Goal: Navigation & Orientation: Find specific page/section

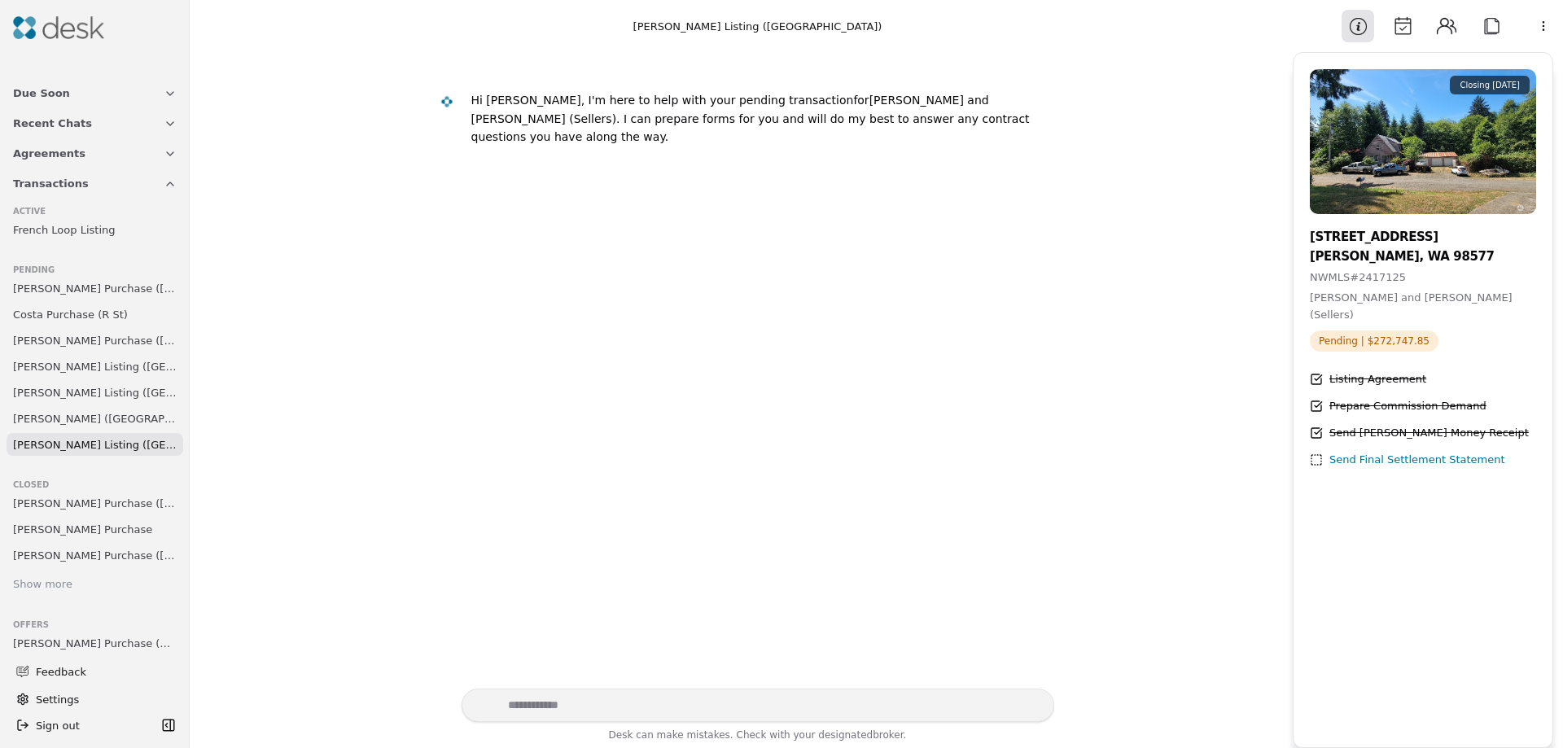
click at [57, 284] on span "[PERSON_NAME] Purchase ([GEOGRAPHIC_DATA])" at bounding box center [95, 288] width 164 height 17
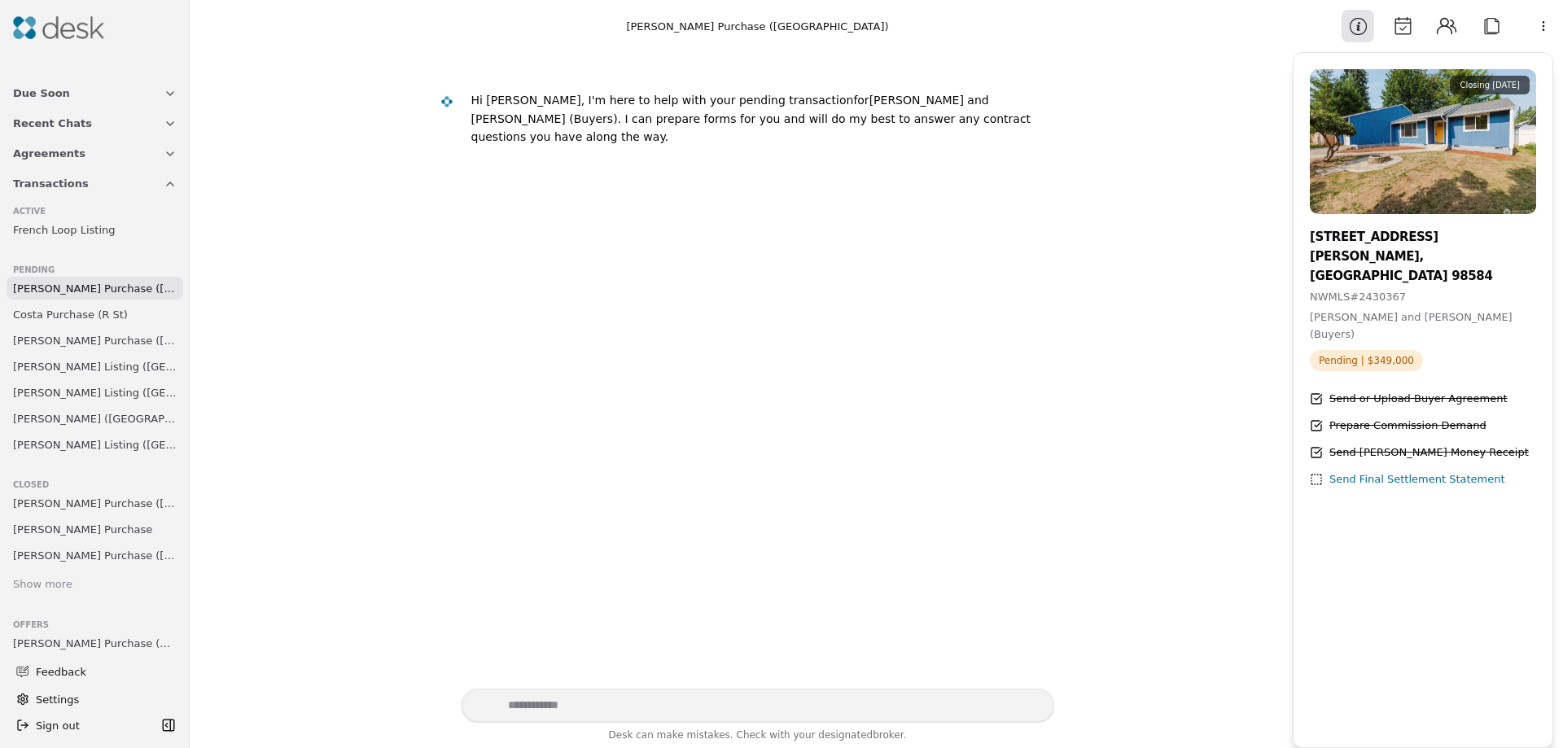
click at [53, 311] on span "Costa Purchase (R St)" at bounding box center [70, 314] width 115 height 17
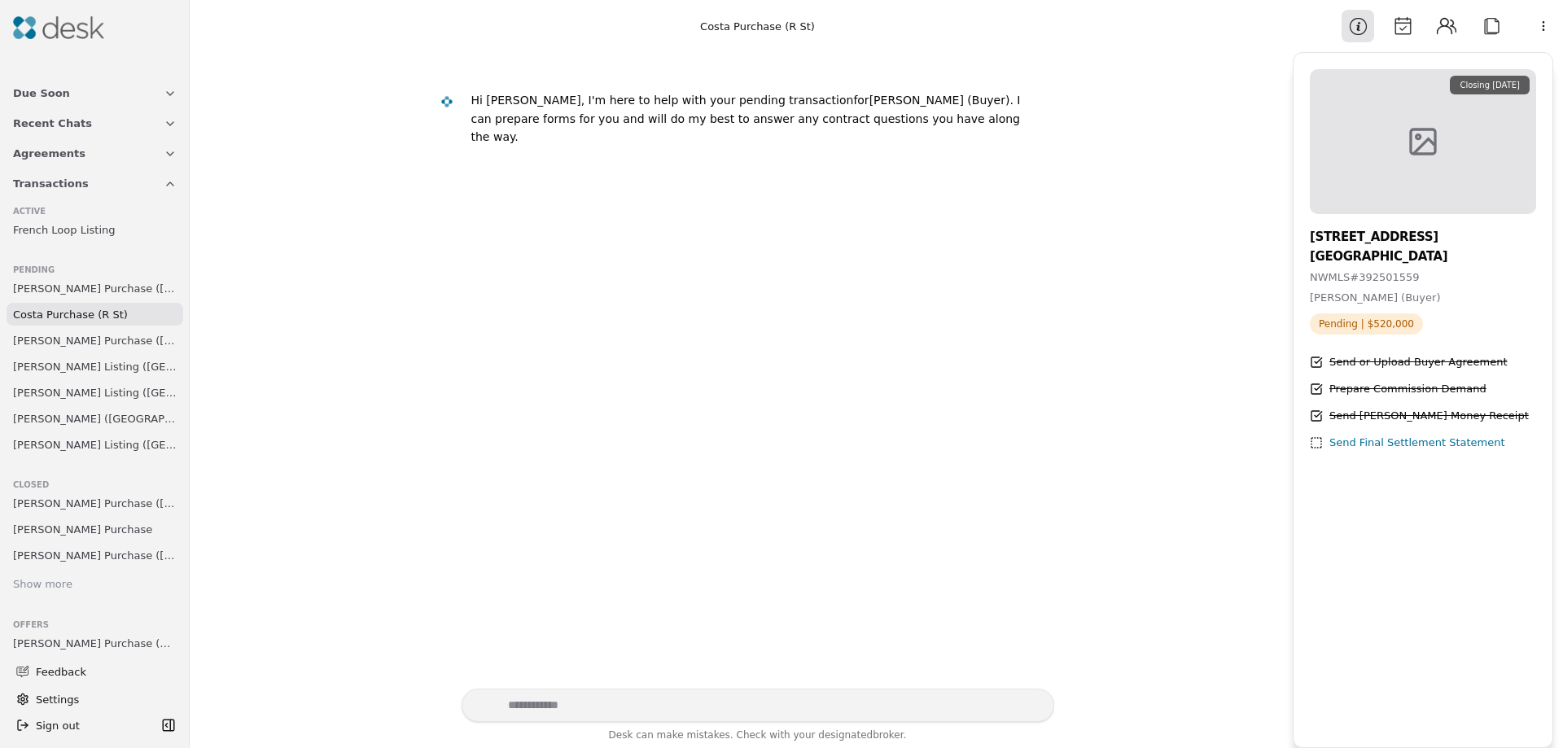
click at [66, 288] on span "[PERSON_NAME] Purchase ([GEOGRAPHIC_DATA])" at bounding box center [95, 288] width 164 height 17
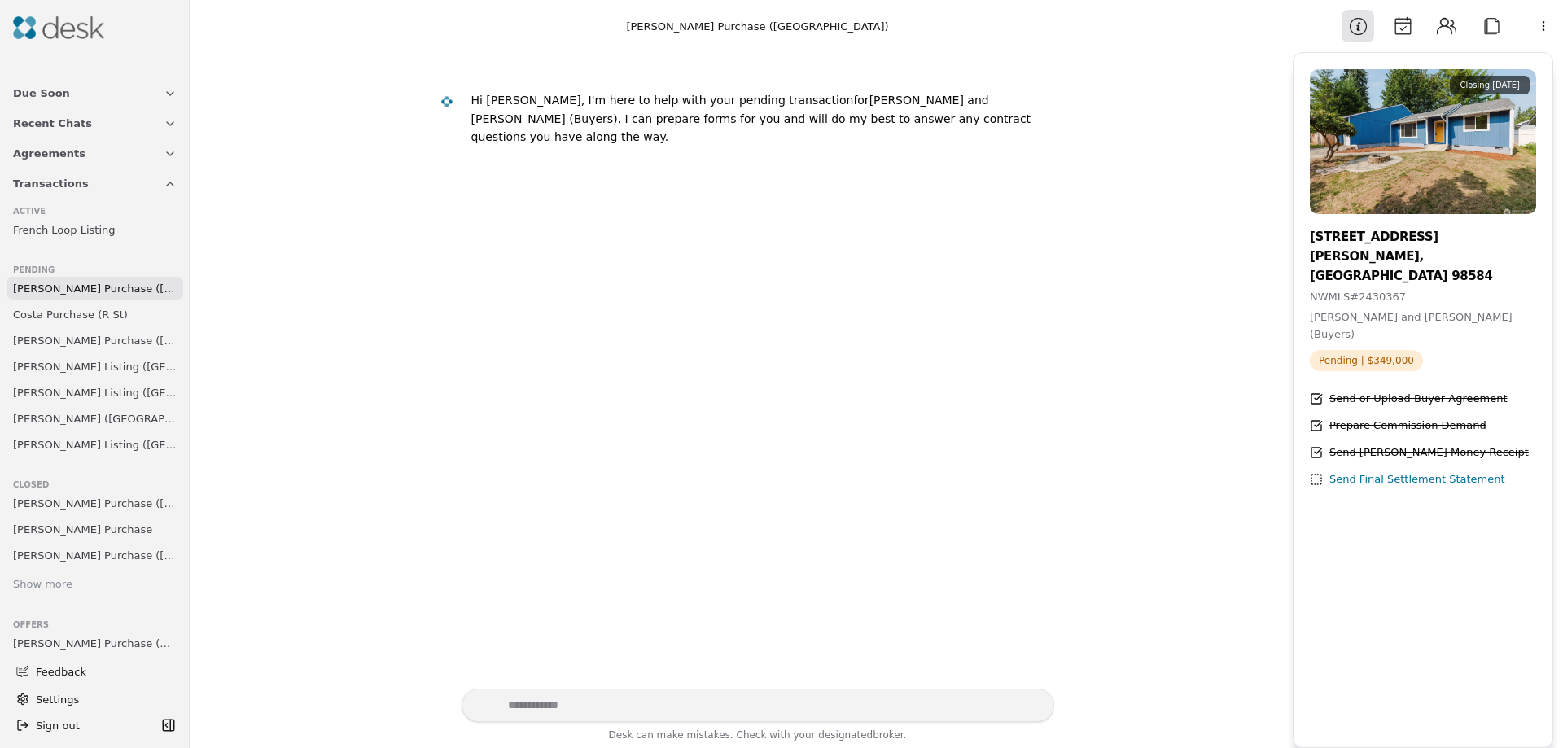
click at [66, 304] on link "Costa Purchase (R St)" at bounding box center [95, 314] width 177 height 23
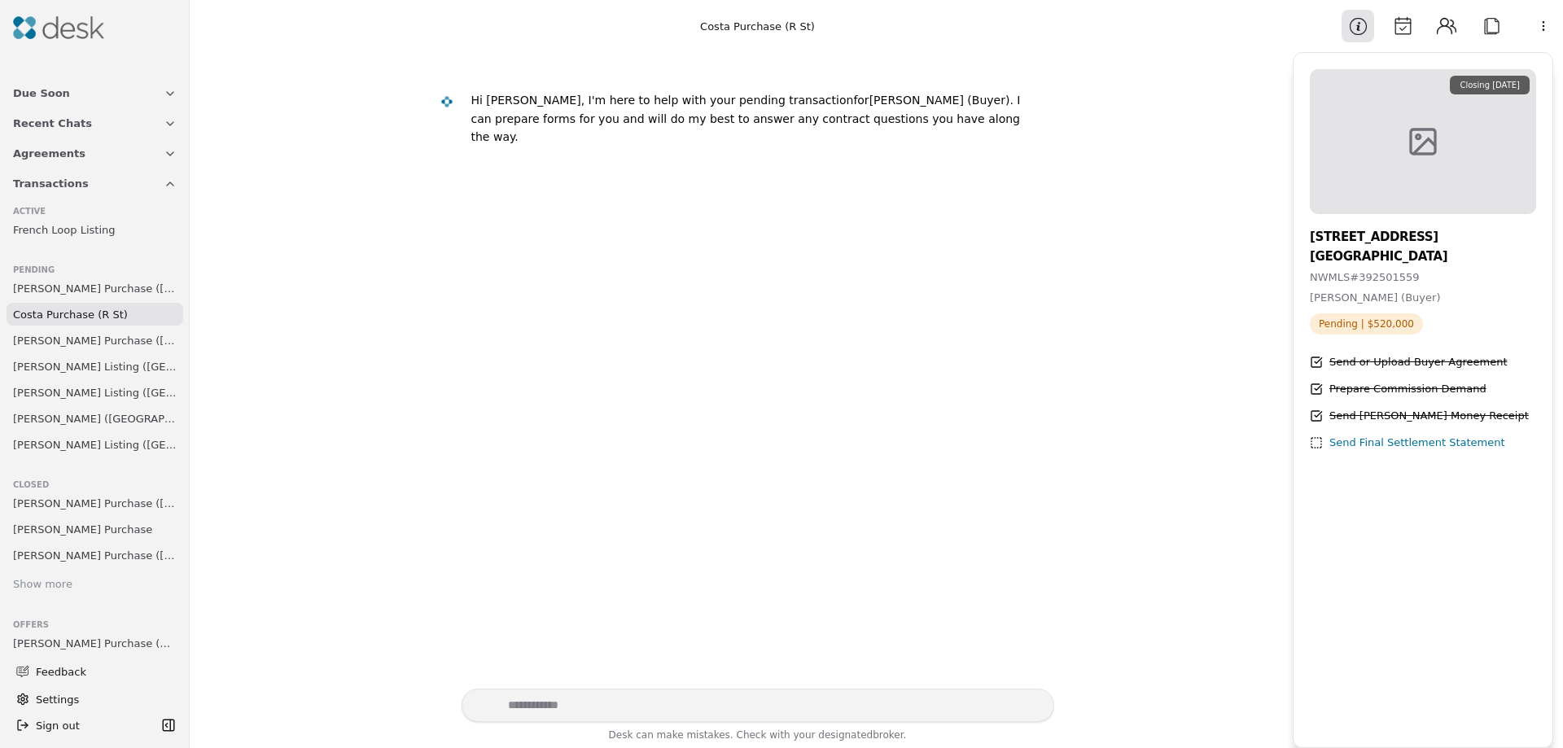
click at [68, 291] on span "[PERSON_NAME] Purchase ([GEOGRAPHIC_DATA])" at bounding box center [95, 288] width 164 height 17
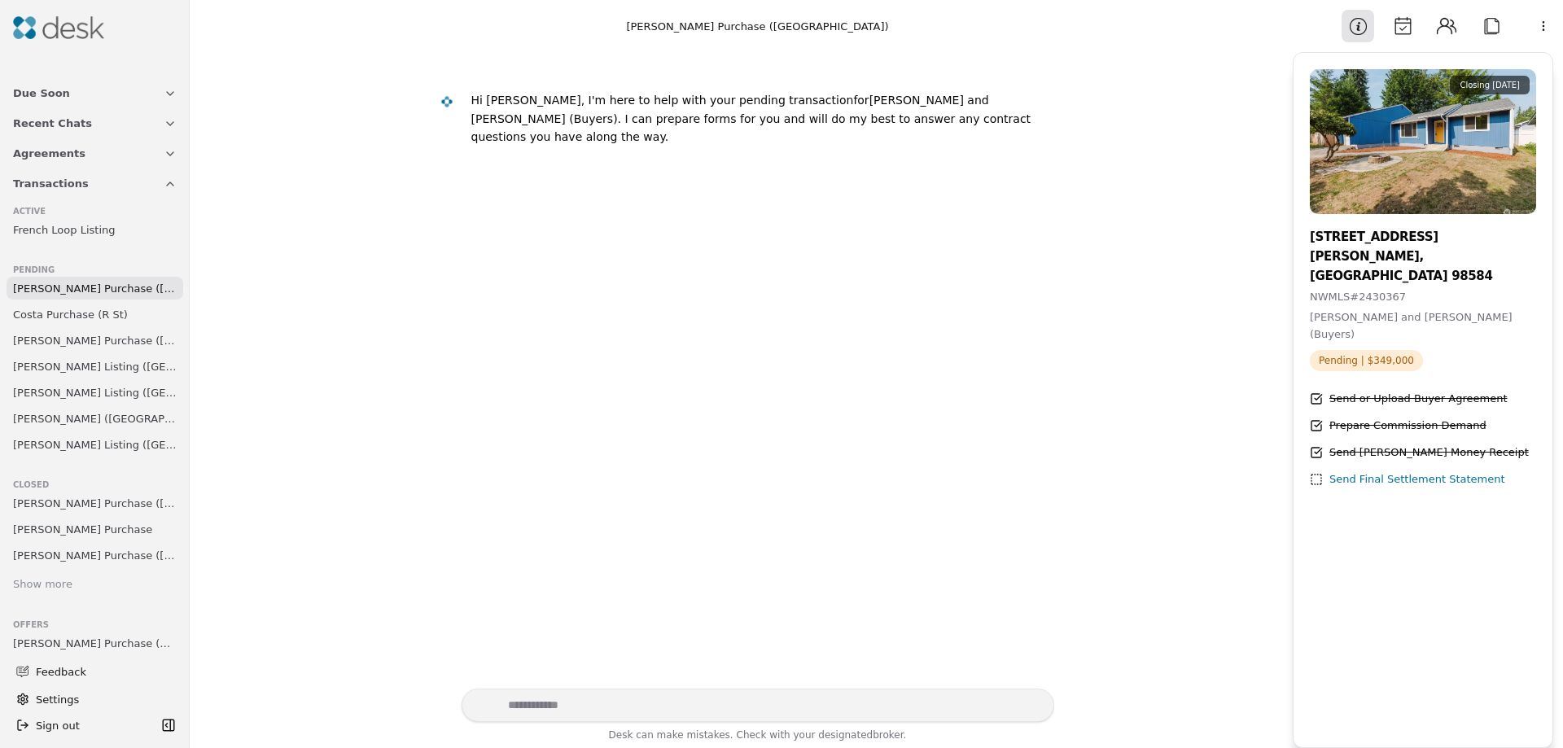
click at [72, 310] on span "Costa Purchase (R St)" at bounding box center [70, 314] width 115 height 17
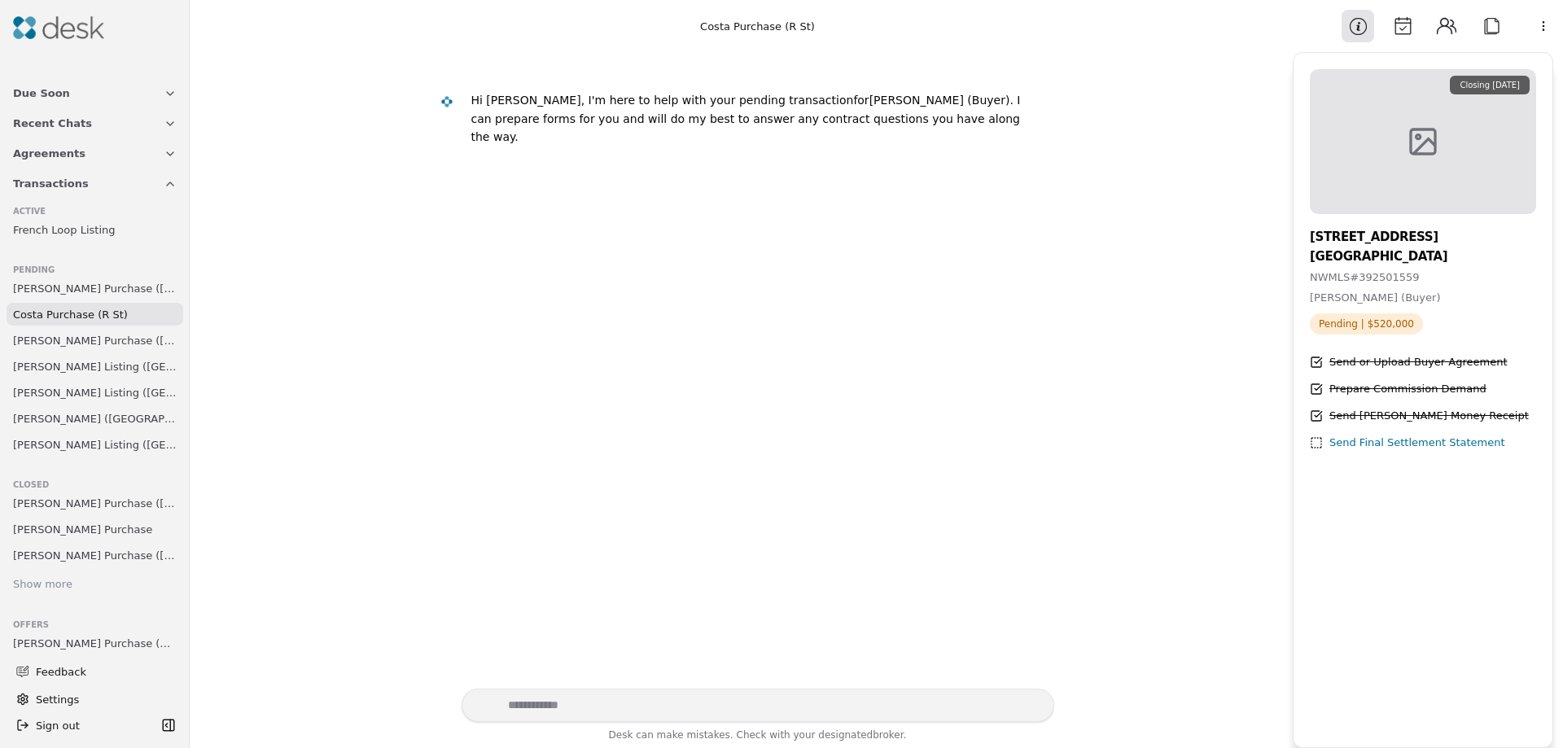
click at [76, 341] on span "[PERSON_NAME] Purchase ([GEOGRAPHIC_DATA])" at bounding box center [95, 340] width 164 height 17
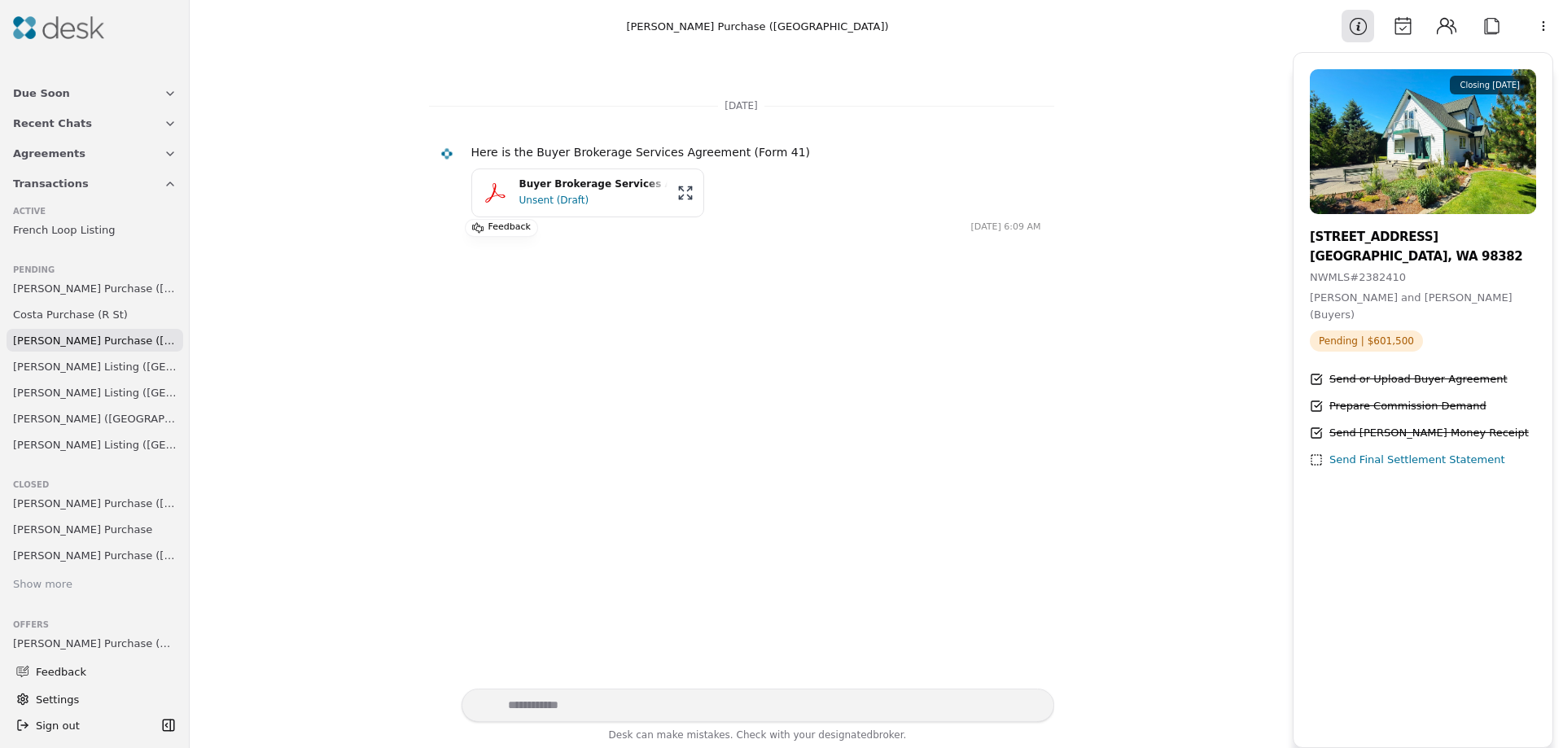
click at [76, 370] on span "[PERSON_NAME] Listing ([GEOGRAPHIC_DATA])" at bounding box center [95, 366] width 164 height 17
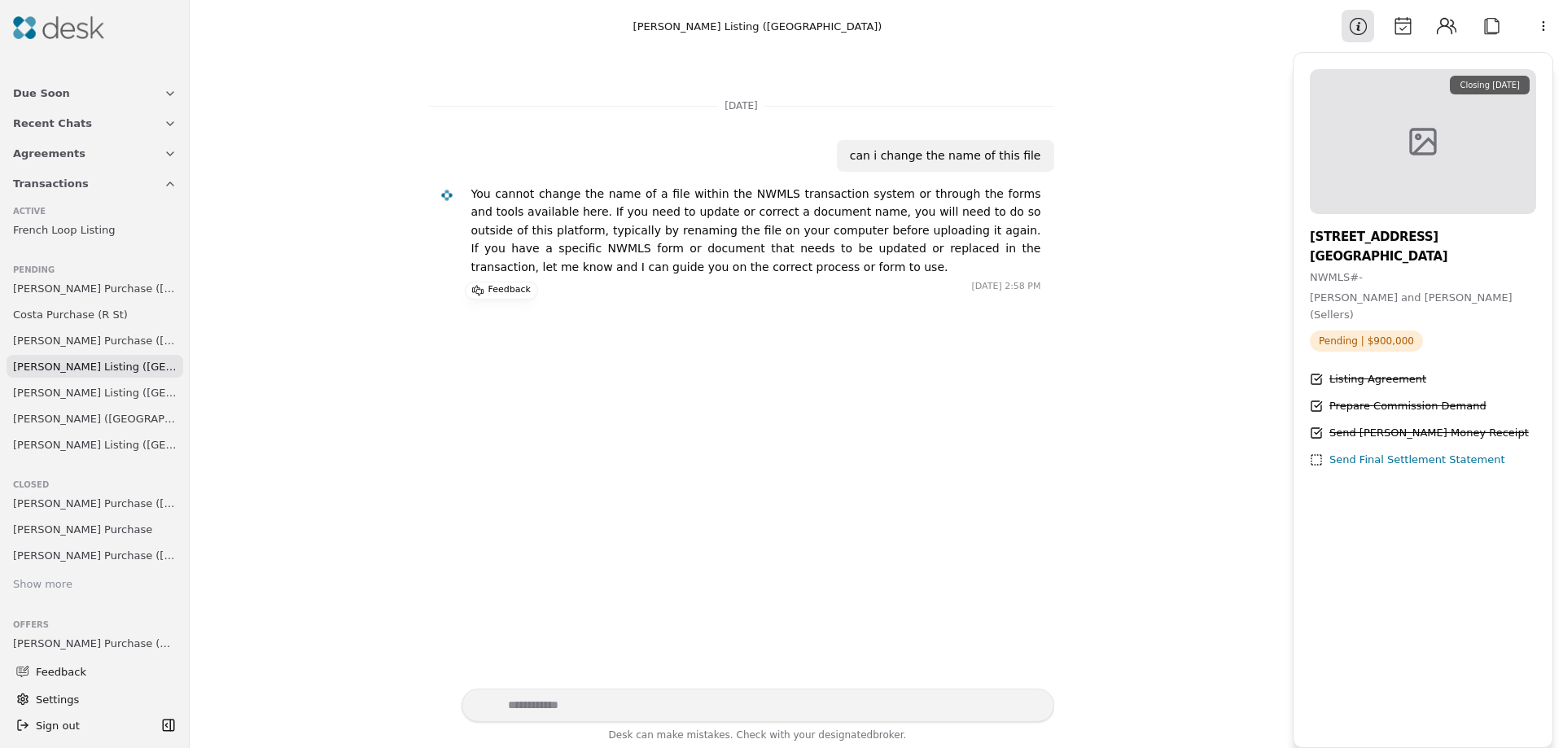
scroll to position [88, 0]
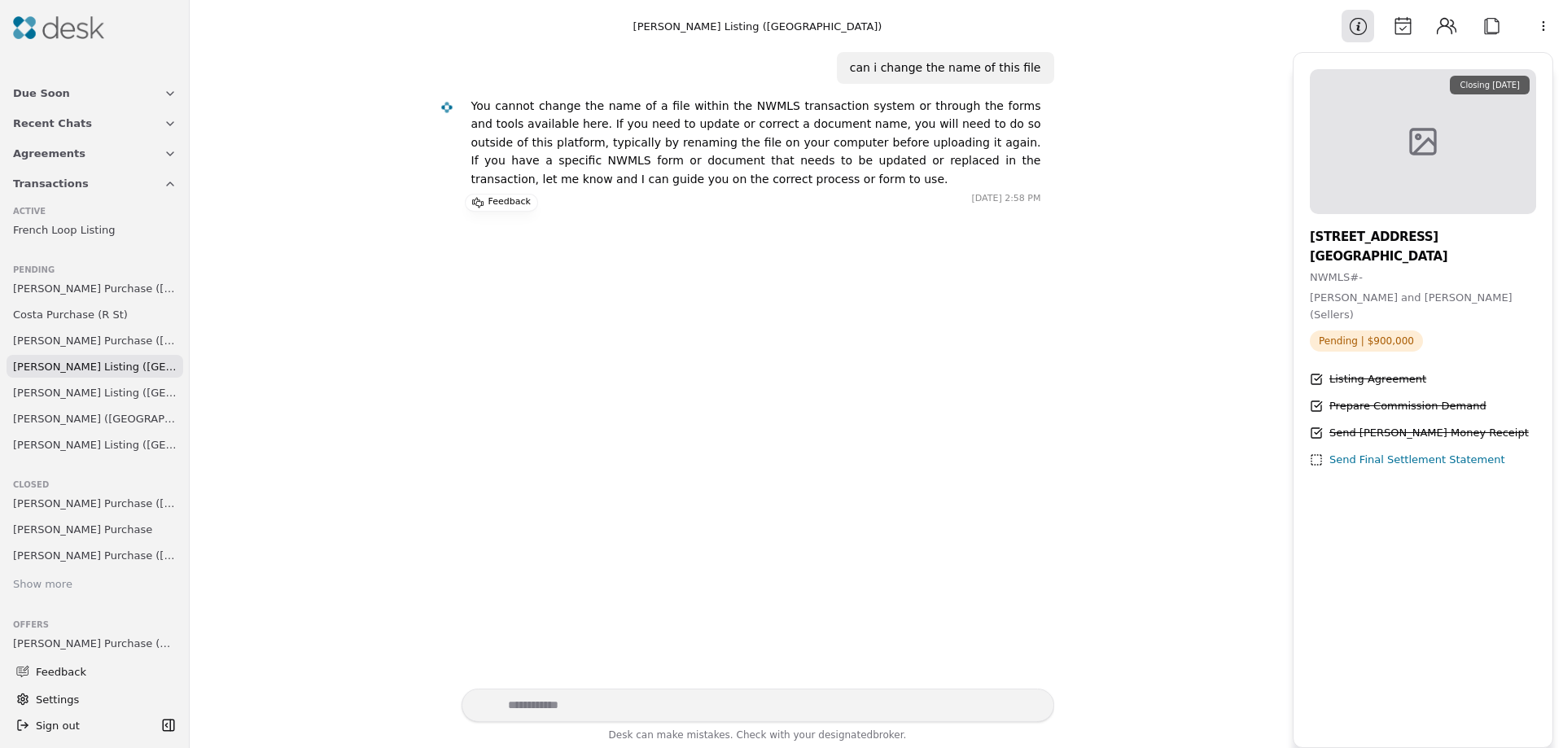
click at [77, 389] on span "[PERSON_NAME] Listing ([GEOGRAPHIC_DATA])" at bounding box center [95, 392] width 164 height 17
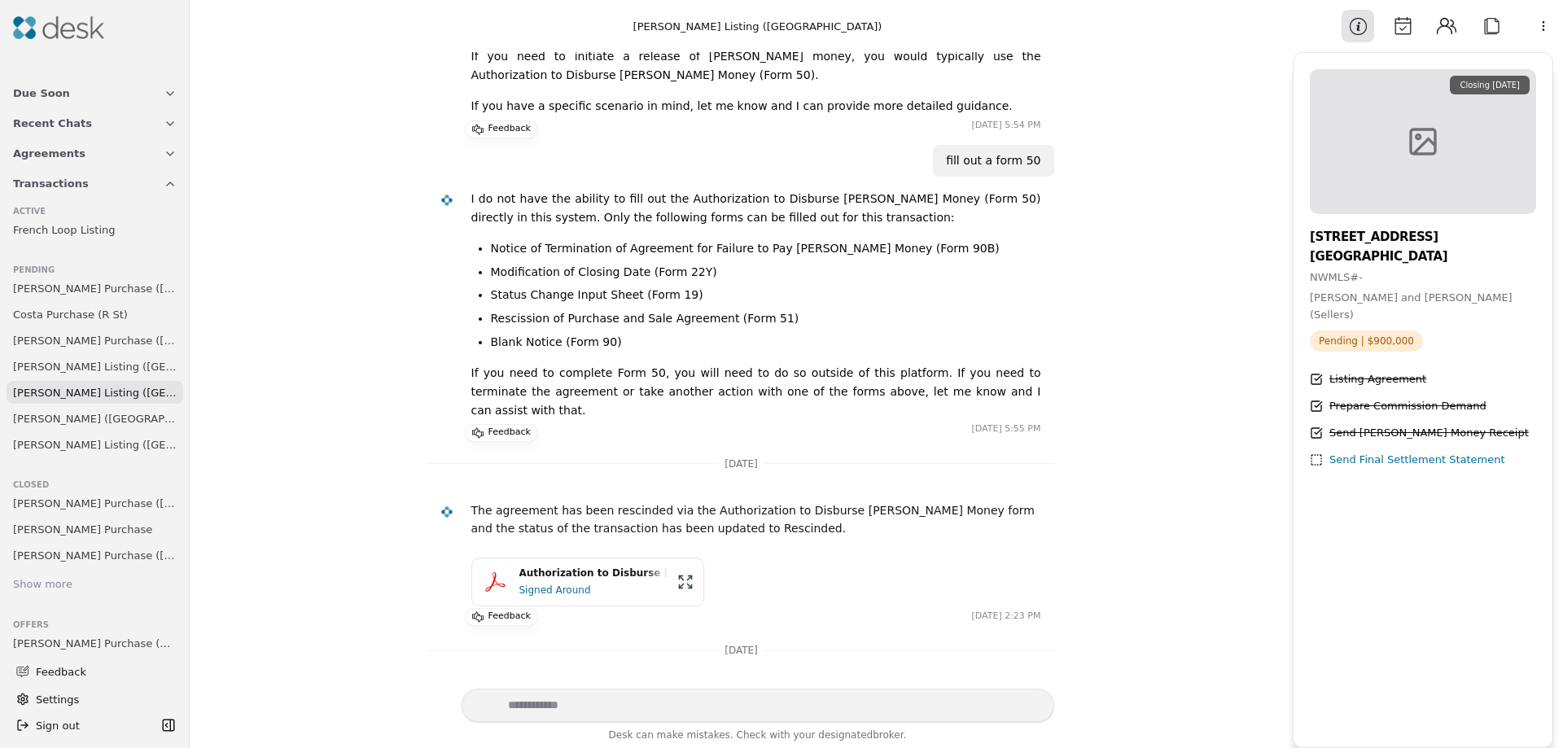
scroll to position [818, 0]
click at [77, 419] on span "[PERSON_NAME] ([GEOGRAPHIC_DATA])" at bounding box center [95, 418] width 164 height 17
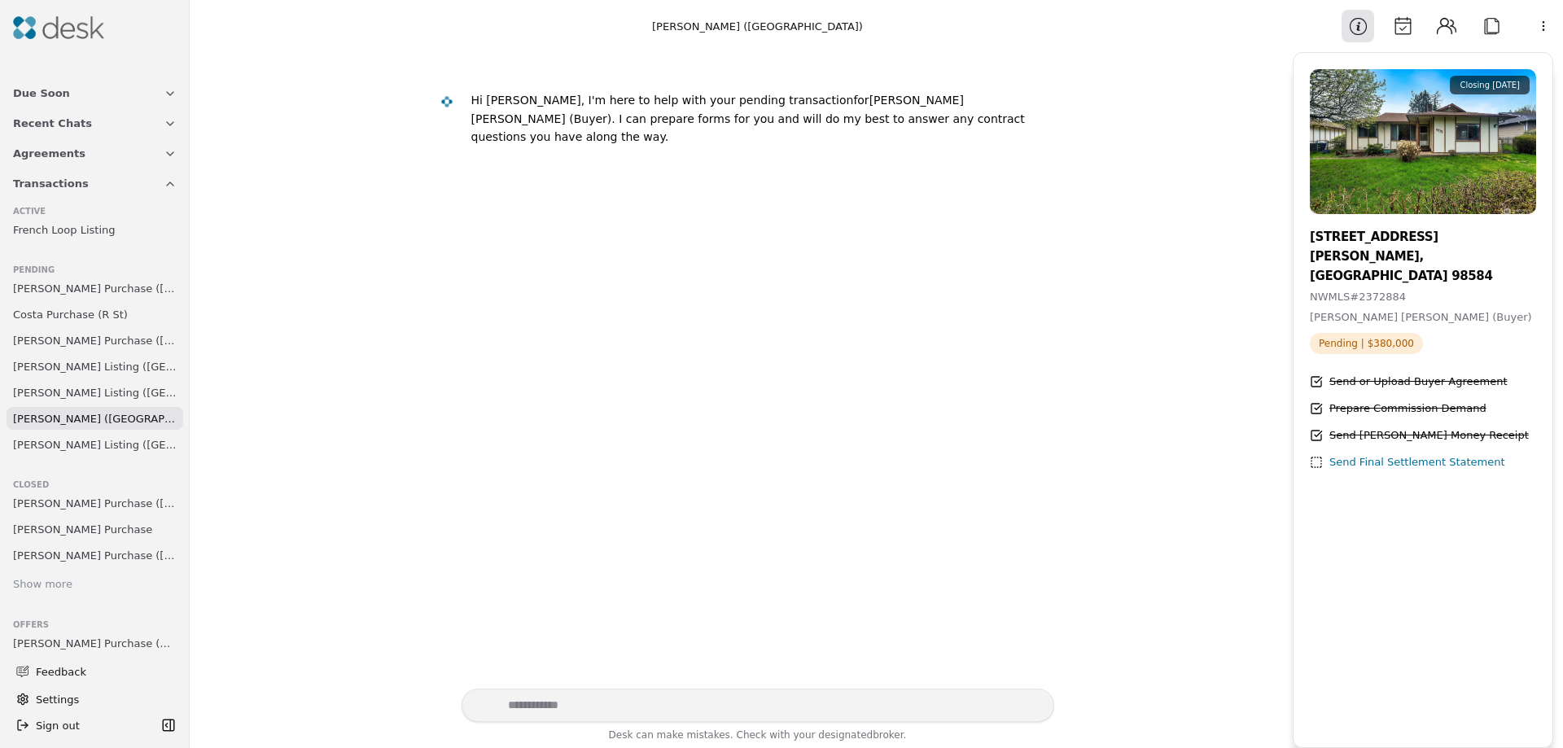
click at [81, 449] on span "[PERSON_NAME] Listing ([GEOGRAPHIC_DATA])" at bounding box center [95, 444] width 164 height 17
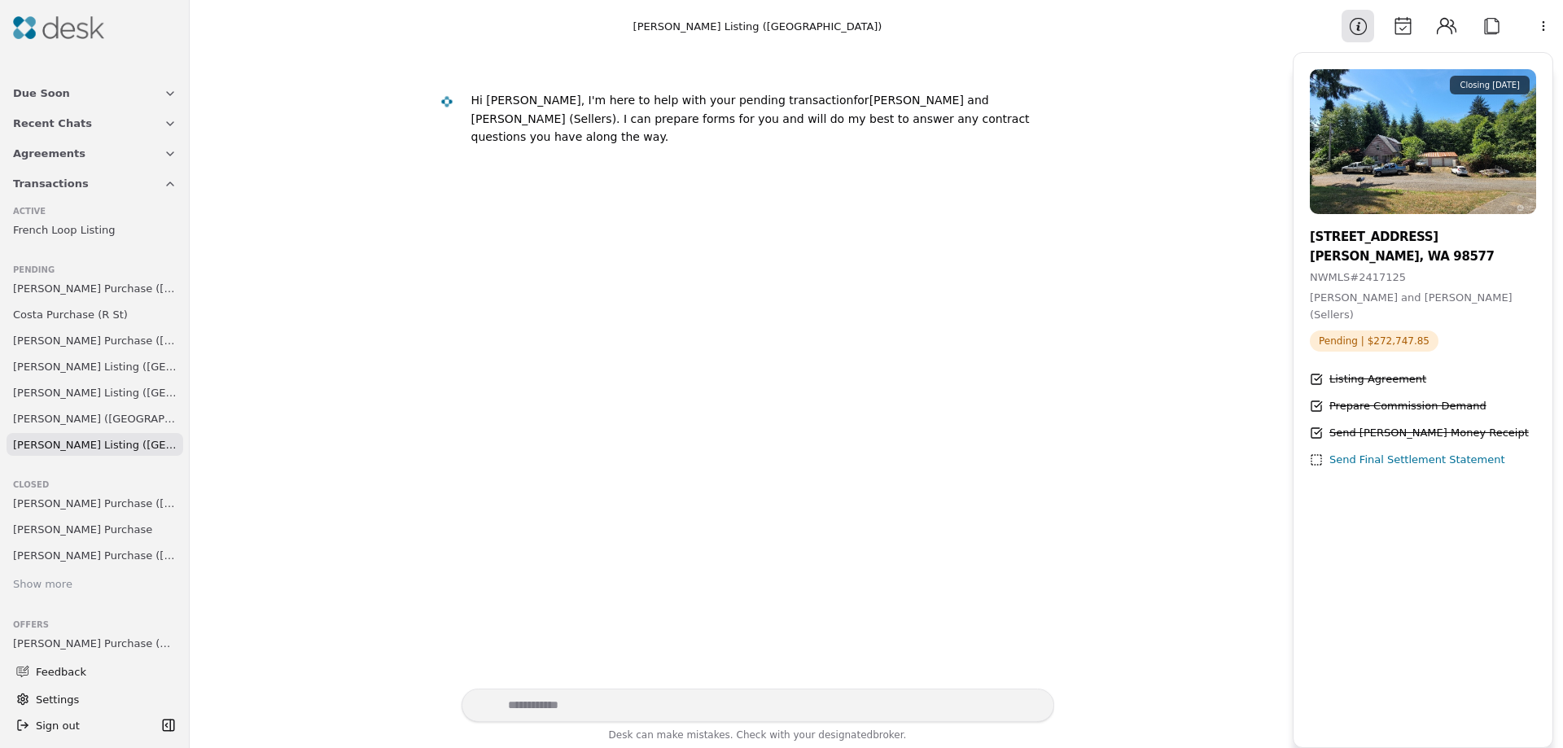
click at [81, 234] on span "French Loop Listing" at bounding box center [64, 229] width 102 height 17
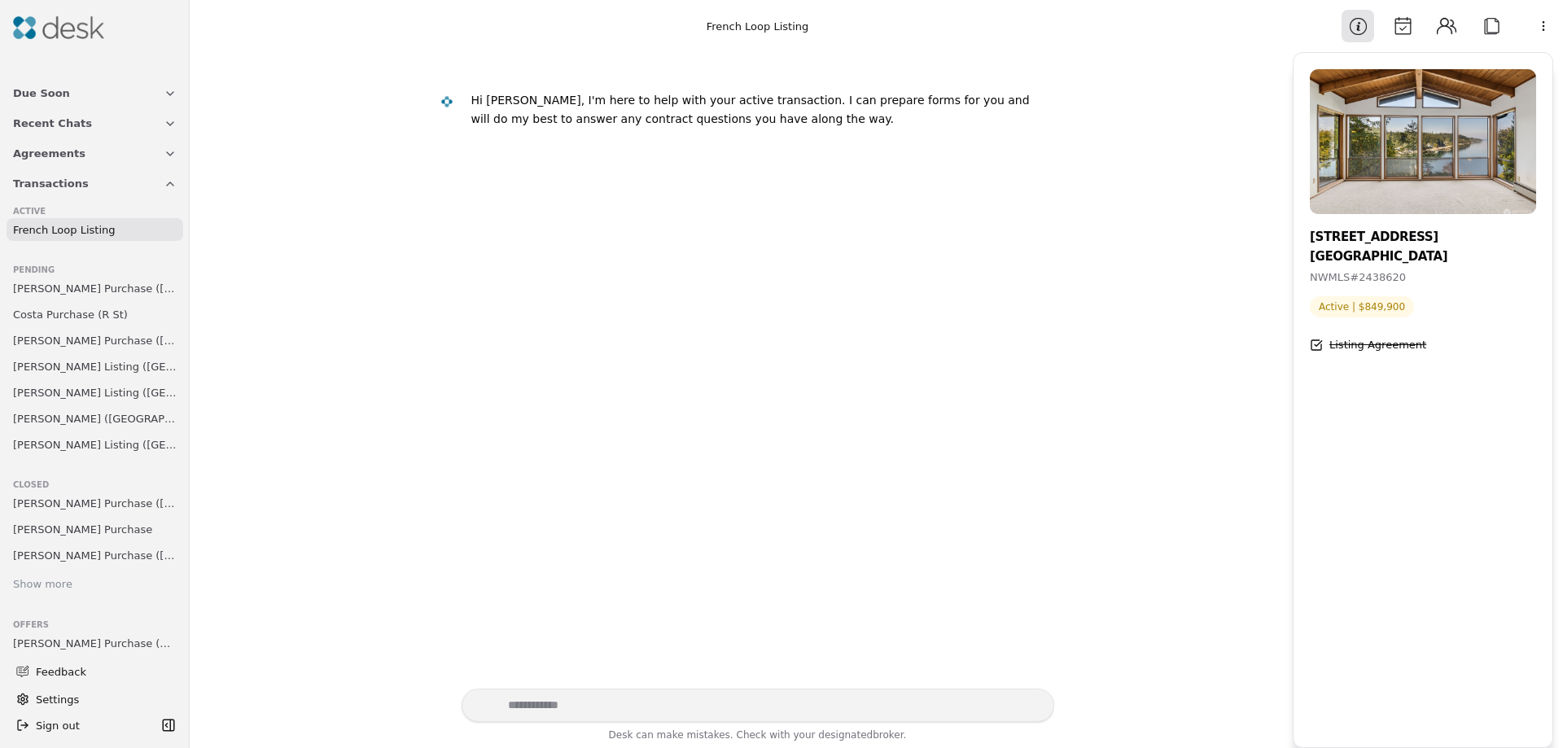
click at [1539, 29] on html "Due Soon Recent Chats Agreements Transactions Active French Loop Listing Pendin…" at bounding box center [781, 374] width 1563 height 748
click at [1485, 28] on html "Due Soon Recent Chats Agreements Transactions Active French Loop Listing Pendin…" at bounding box center [781, 374] width 1563 height 748
click at [1488, 27] on button "Attach" at bounding box center [1491, 26] width 33 height 33
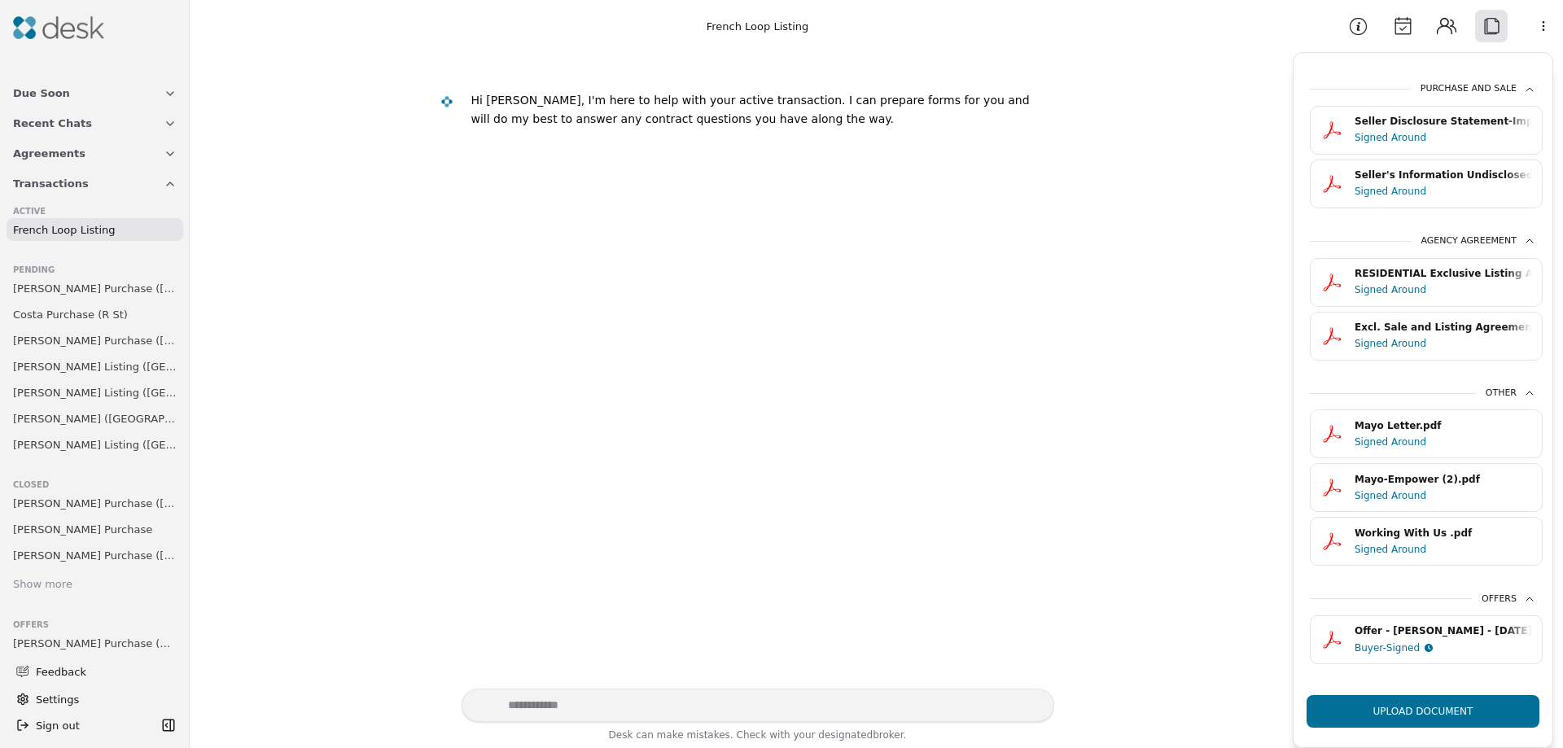
click at [36, 225] on span "French Loop Listing" at bounding box center [64, 229] width 102 height 17
